Goal: Task Accomplishment & Management: Manage account settings

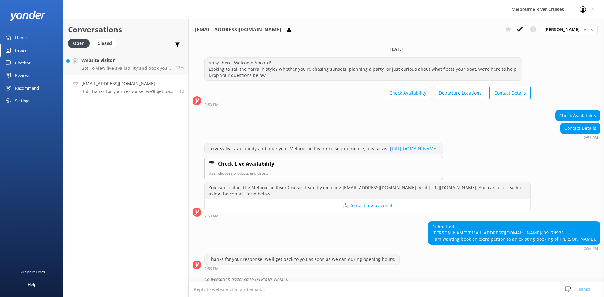
scroll to position [25, 0]
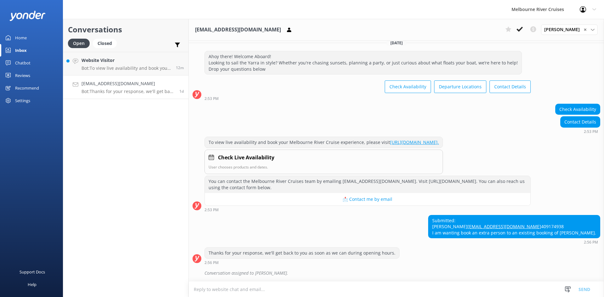
click at [130, 87] on h4 "[EMAIL_ADDRESS][DOMAIN_NAME]" at bounding box center [128, 83] width 93 height 7
click at [120, 65] on p "Bot: To view live availability and book your Melbourne River Cruise experience,…" at bounding box center [127, 68] width 90 height 6
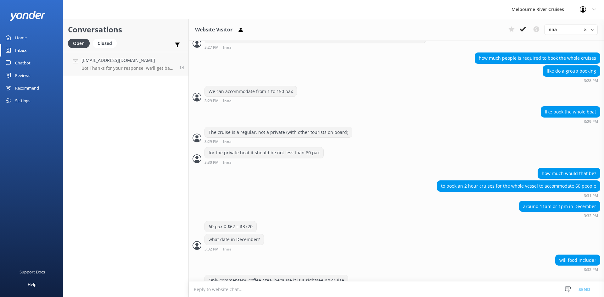
scroll to position [231, 0]
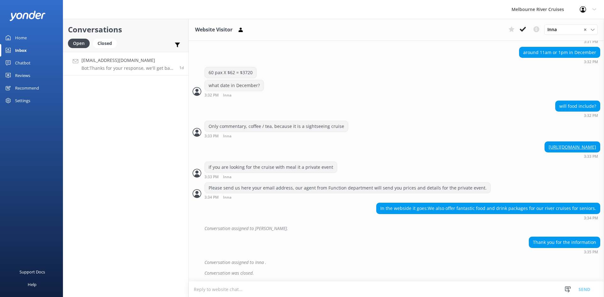
click at [102, 69] on p "Bot: Thanks for your response, we'll get back to you as soon as we can during o…" at bounding box center [128, 68] width 93 height 6
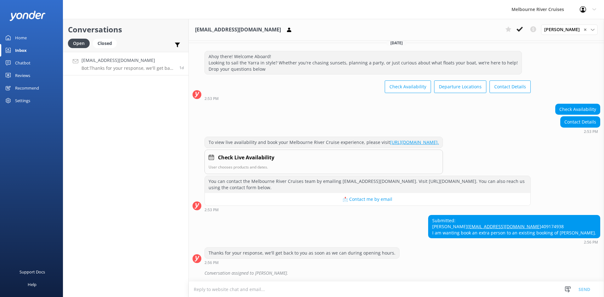
scroll to position [25, 0]
click at [25, 41] on div "Home" at bounding box center [21, 37] width 12 height 13
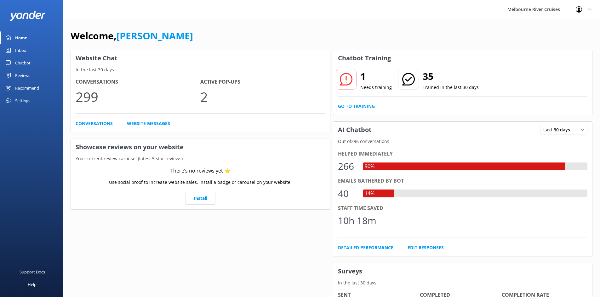
click at [26, 34] on div "Home" at bounding box center [21, 37] width 12 height 13
click at [24, 50] on div "Inbox" at bounding box center [20, 50] width 11 height 13
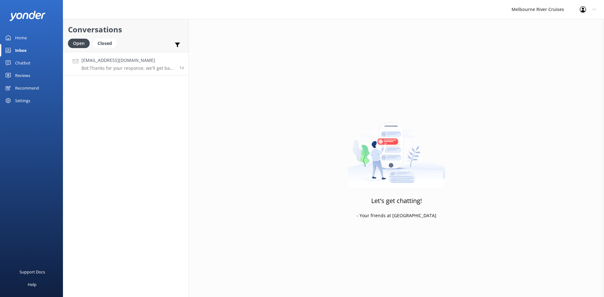
click at [104, 68] on p "Bot: Thanks for your response, we'll get back to you as soon as we can during o…" at bounding box center [128, 68] width 93 height 6
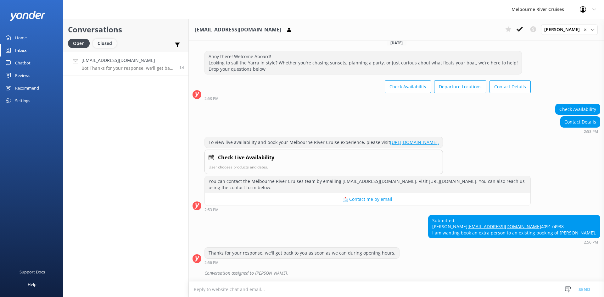
scroll to position [25, 0]
click at [102, 45] on div "Closed" at bounding box center [105, 43] width 24 height 9
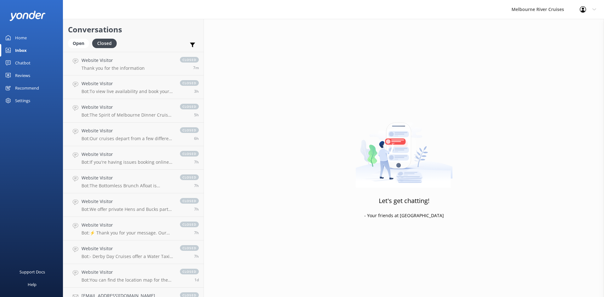
click at [25, 37] on div "Home" at bounding box center [21, 37] width 12 height 13
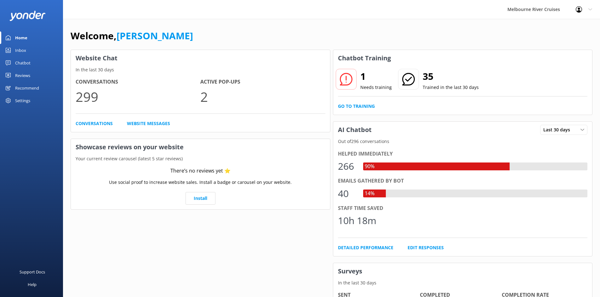
click at [45, 48] on link "Inbox" at bounding box center [31, 50] width 63 height 13
